Goal: Task Accomplishment & Management: Manage account settings

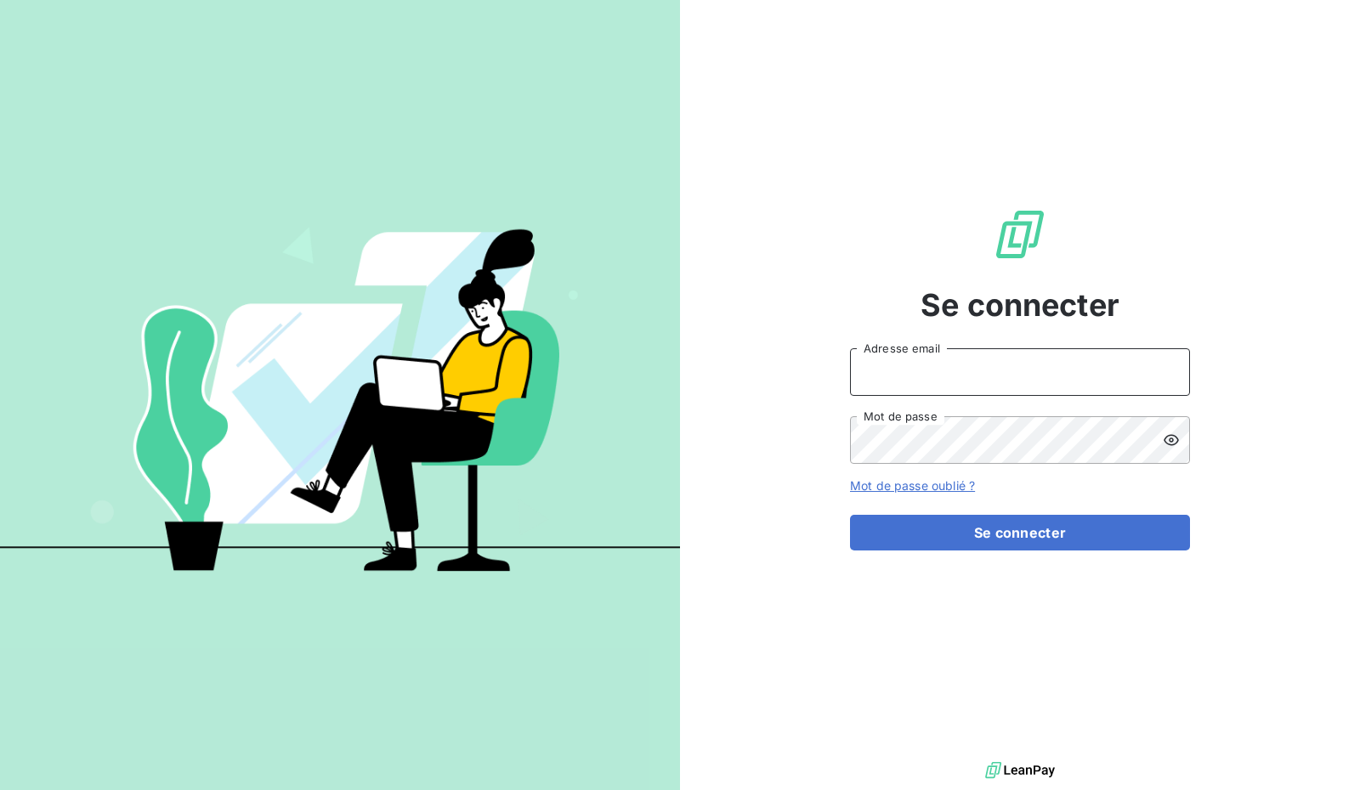
click at [1002, 355] on input "Adresse email" at bounding box center [1020, 372] width 340 height 48
type input "[EMAIL_ADDRESS][DOMAIN_NAME]"
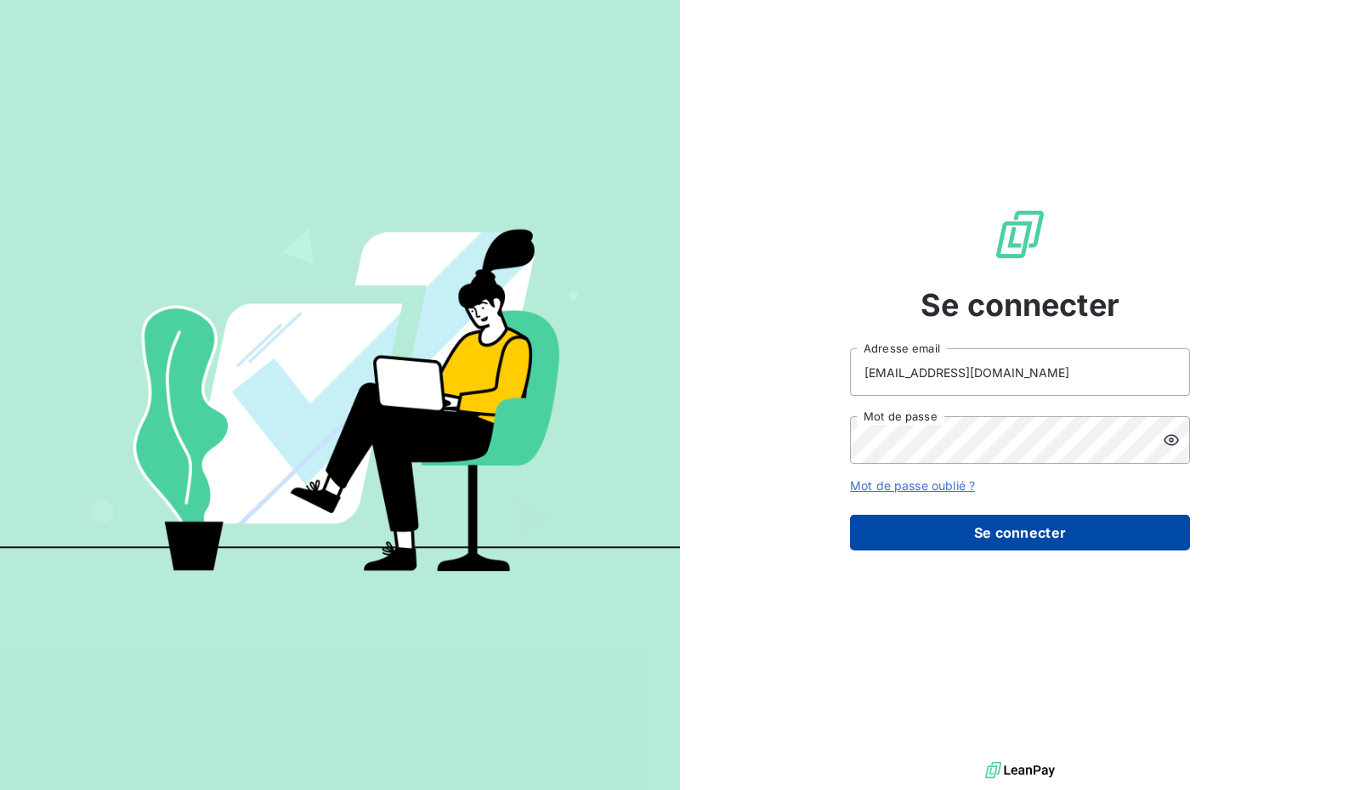
click at [1034, 529] on button "Se connecter" at bounding box center [1020, 533] width 340 height 36
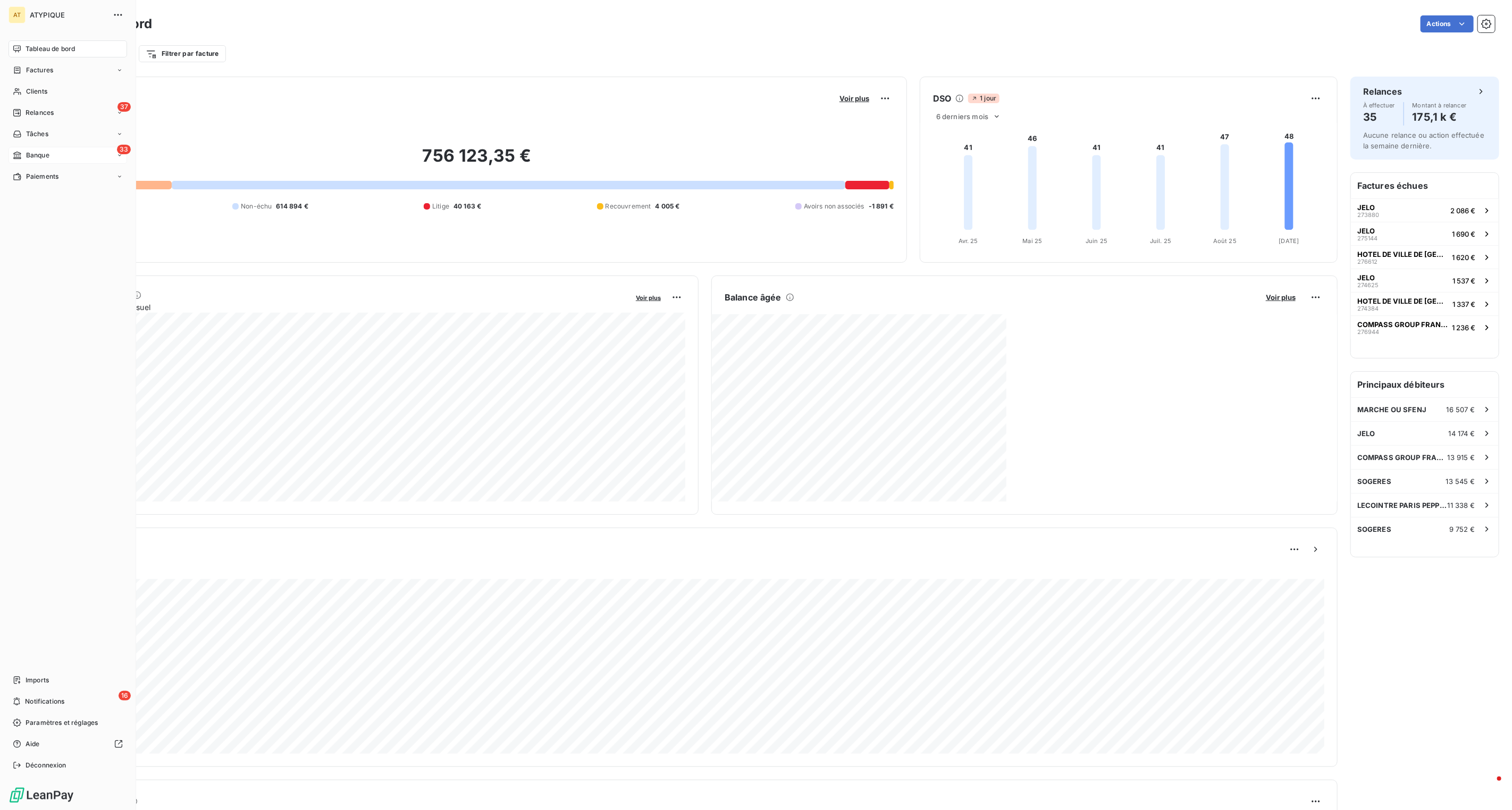
click at [20, 156] on icon at bounding box center [17, 155] width 9 height 9
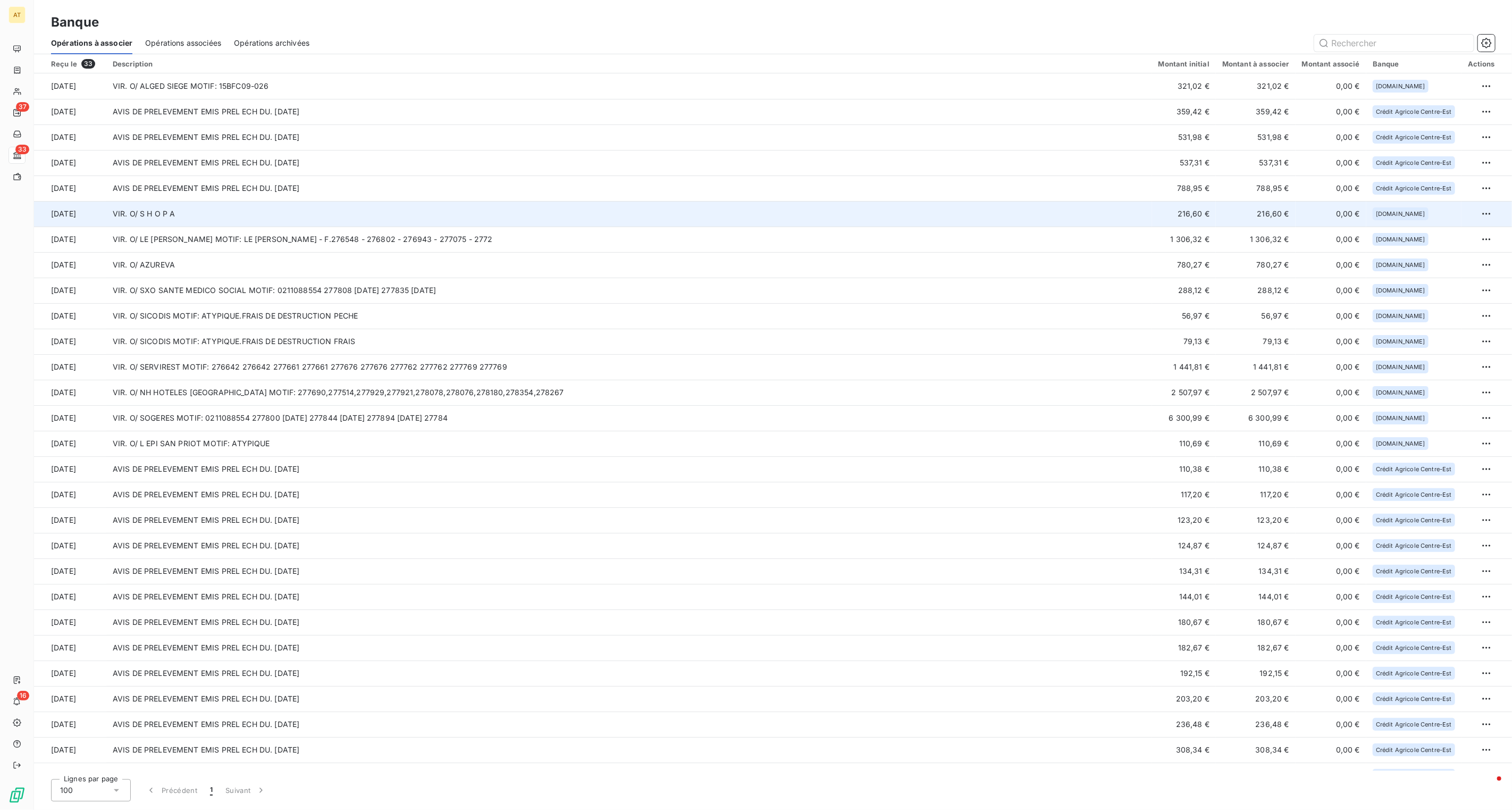
scroll to position [144, 0]
